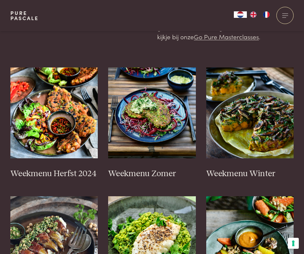
scroll to position [149, 0]
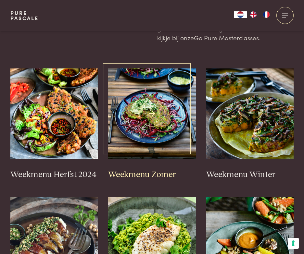
click at [139, 131] on img at bounding box center [152, 114] width 88 height 91
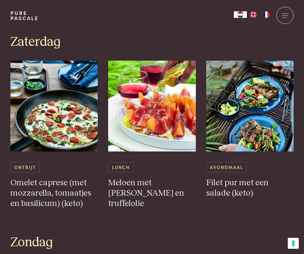
scroll to position [1239, 0]
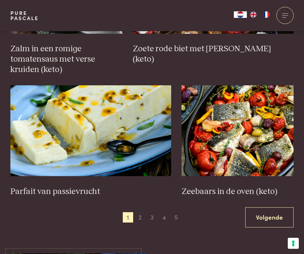
scroll to position [861, 0]
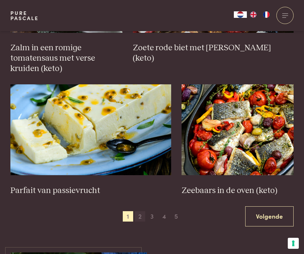
click at [142, 219] on span "2" at bounding box center [140, 217] width 10 height 10
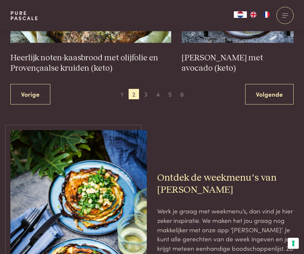
scroll to position [1024, 0]
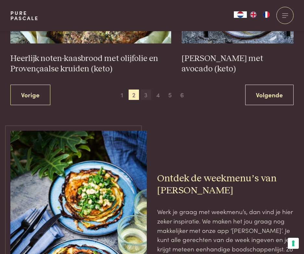
click at [148, 94] on span "3" at bounding box center [146, 95] width 10 height 10
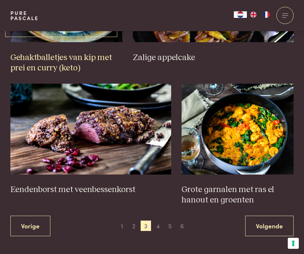
scroll to position [901, 0]
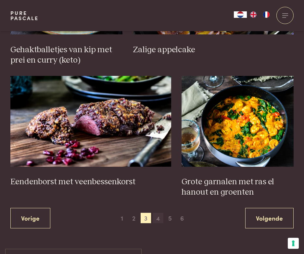
click at [160, 219] on span "4" at bounding box center [158, 218] width 10 height 10
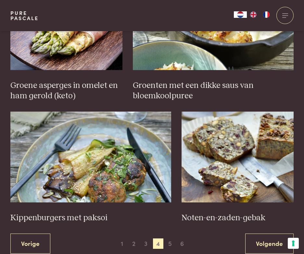
scroll to position [835, 0]
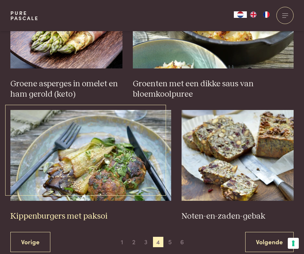
click at [83, 218] on h3 "Kippenburgers met paksoi" at bounding box center [90, 217] width 161 height 10
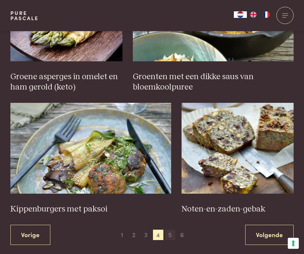
click at [168, 233] on span "5" at bounding box center [170, 235] width 10 height 10
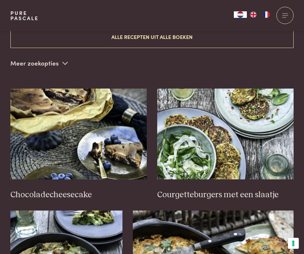
scroll to position [221, 0]
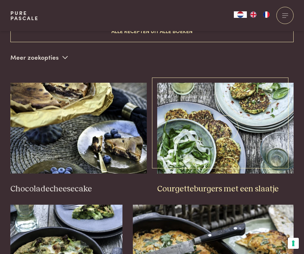
click at [212, 162] on img at bounding box center [225, 128] width 137 height 91
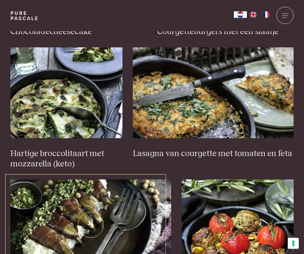
scroll to position [382, 0]
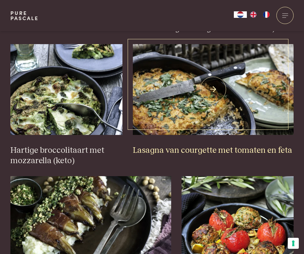
click at [171, 151] on h3 "Lasagna van courgette met tomaten en feta" at bounding box center [213, 151] width 161 height 10
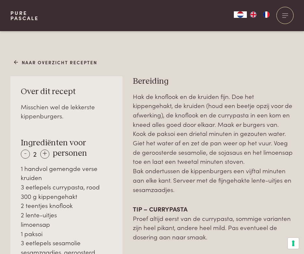
scroll to position [349, 0]
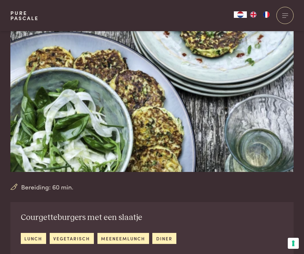
scroll to position [24, 0]
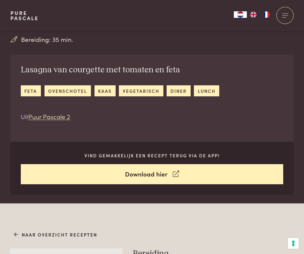
scroll to position [180, 0]
